Goal: Transaction & Acquisition: Purchase product/service

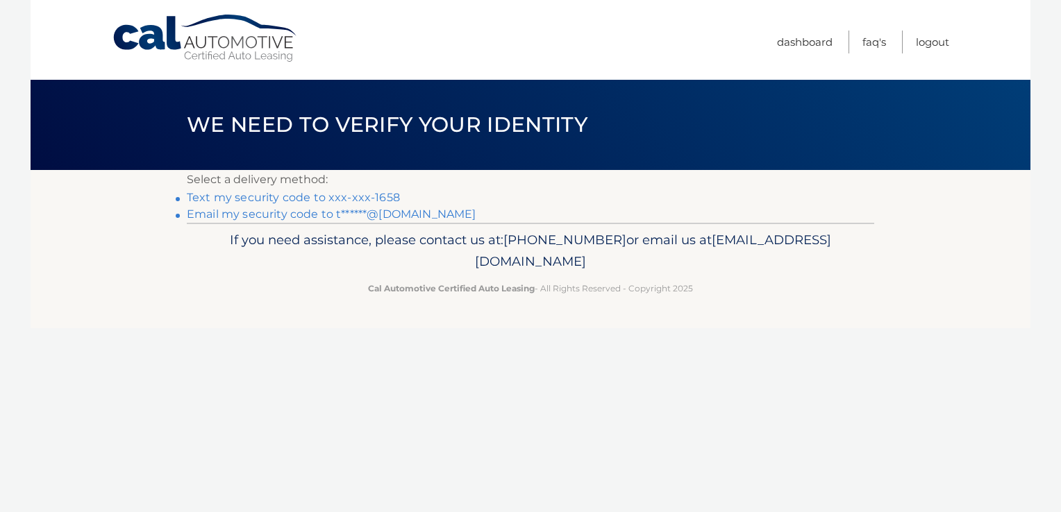
click at [292, 198] on link "Text my security code to xxx-xxx-1658" at bounding box center [293, 197] width 213 height 13
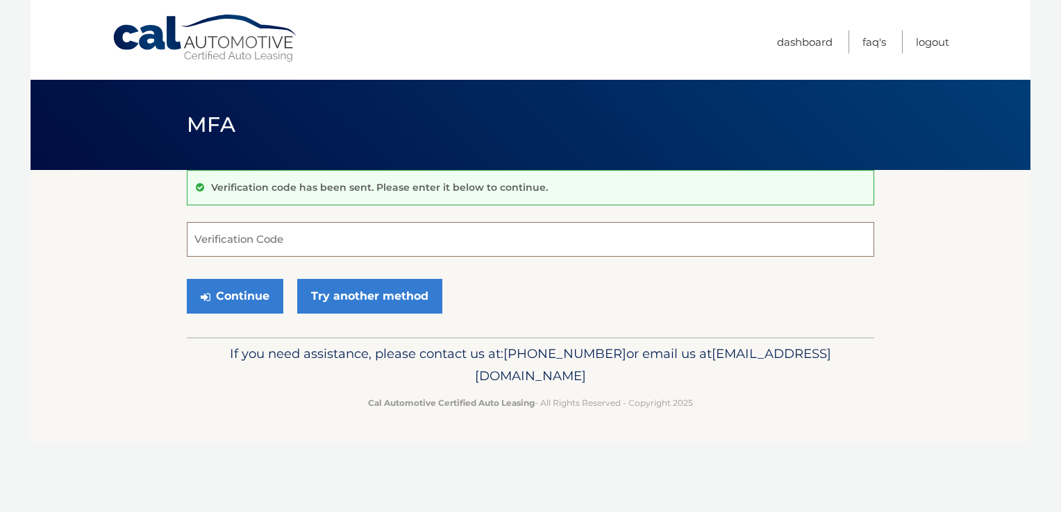
click at [225, 247] on input "Verification Code" at bounding box center [530, 239] width 687 height 35
type input "256455"
click at [238, 298] on button "Continue" at bounding box center [235, 296] width 96 height 35
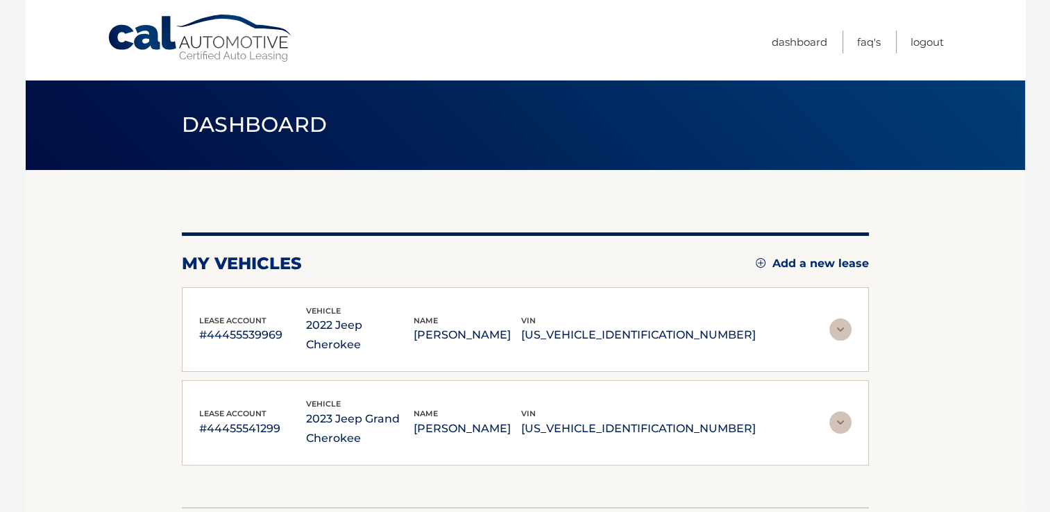
click at [836, 412] on img at bounding box center [840, 423] width 22 height 22
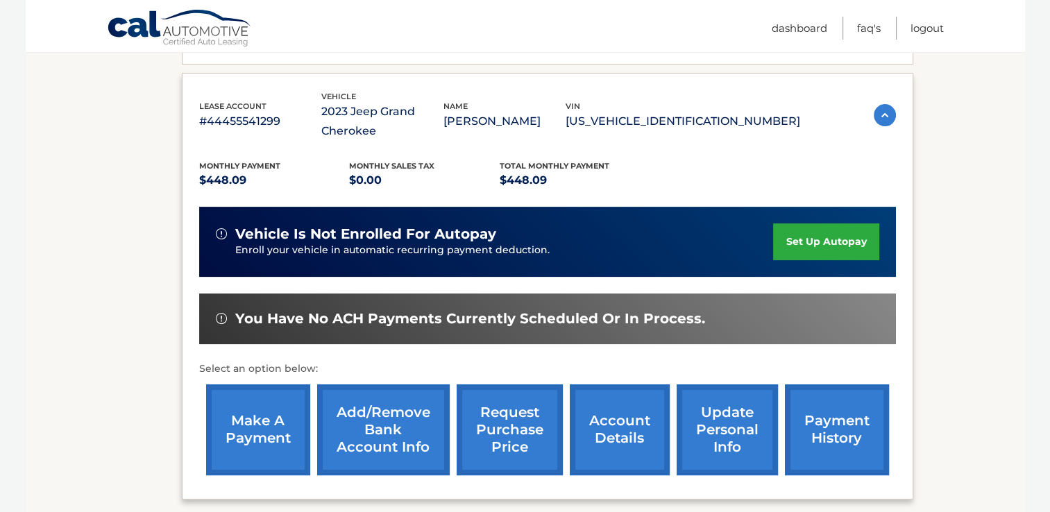
scroll to position [298, 0]
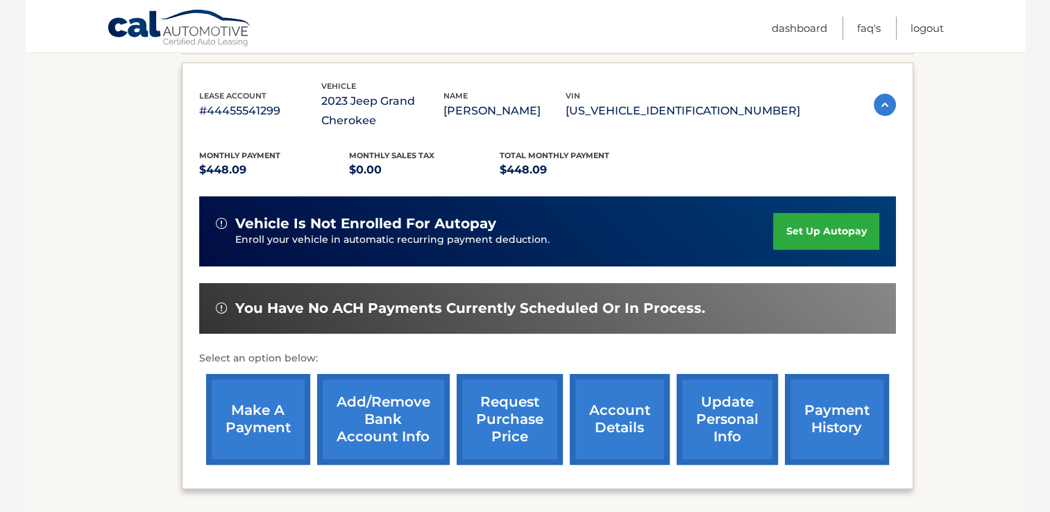
click at [244, 406] on link "make a payment" at bounding box center [258, 419] width 104 height 91
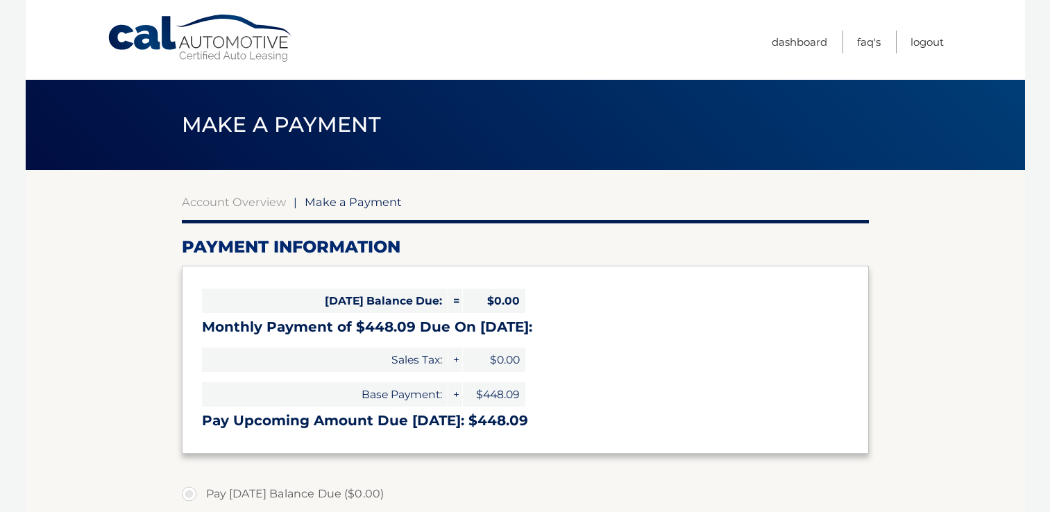
select select "ZWY4YzIyMGEtMzkxZS00OTI3LWE5OWQtYzUyNzczNDU0ZTBl"
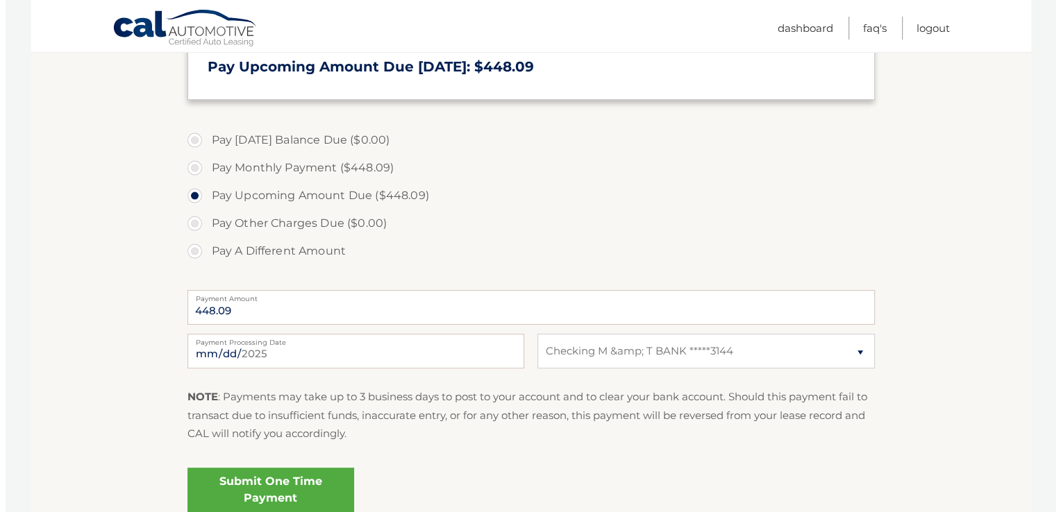
scroll to position [355, 0]
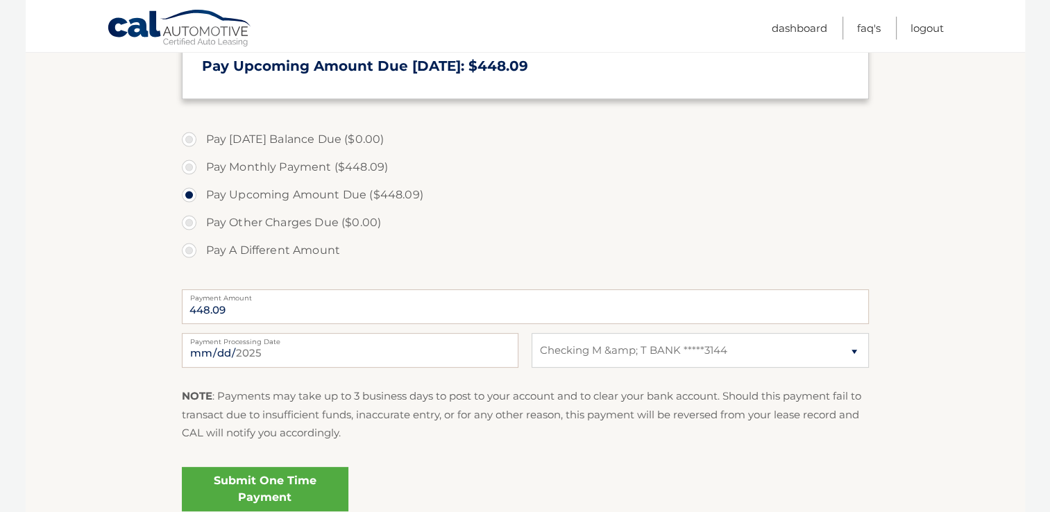
click at [269, 497] on link "Submit One Time Payment" at bounding box center [265, 489] width 167 height 44
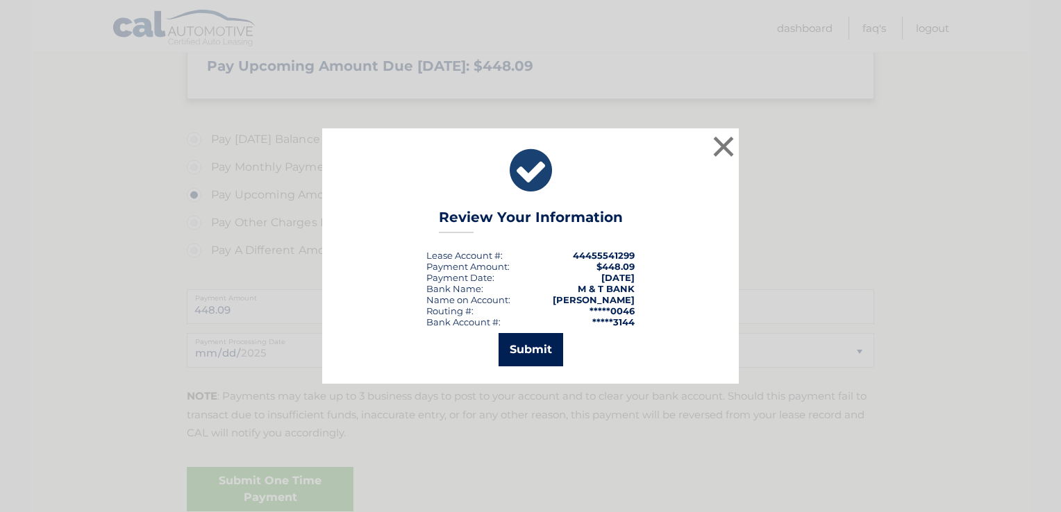
click at [536, 349] on button "Submit" at bounding box center [530, 349] width 65 height 33
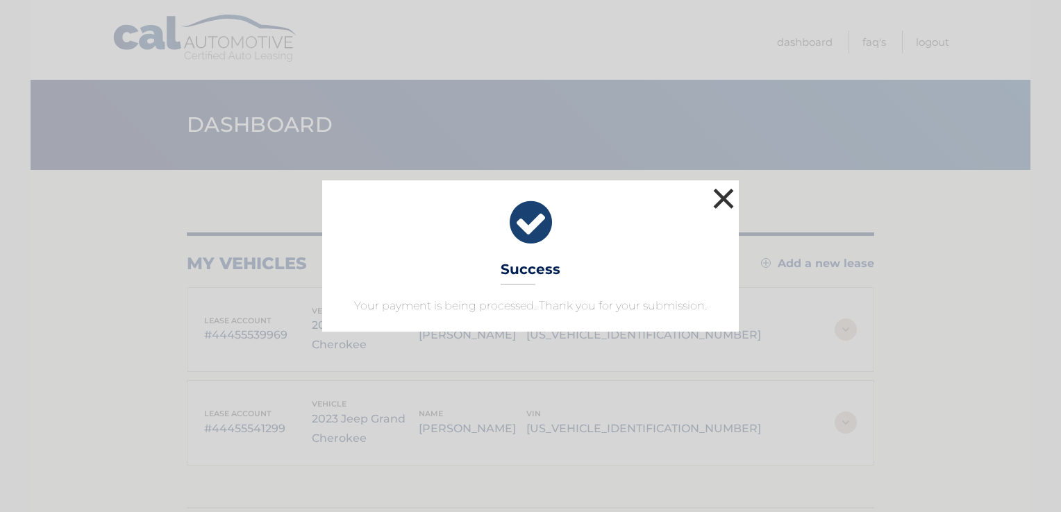
click at [721, 199] on button "×" at bounding box center [723, 199] width 28 height 28
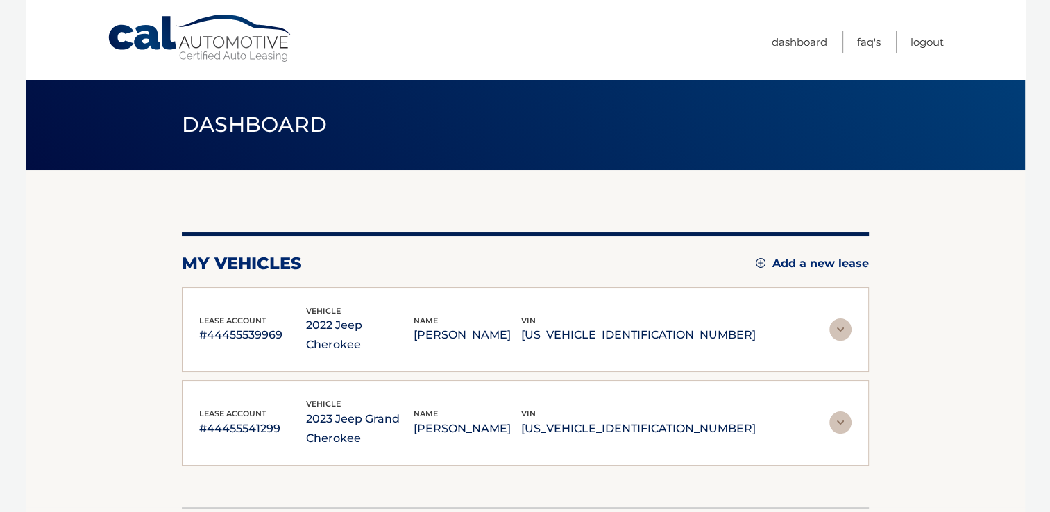
click at [839, 320] on img at bounding box center [840, 330] width 22 height 22
